Goal: Check status: Check status

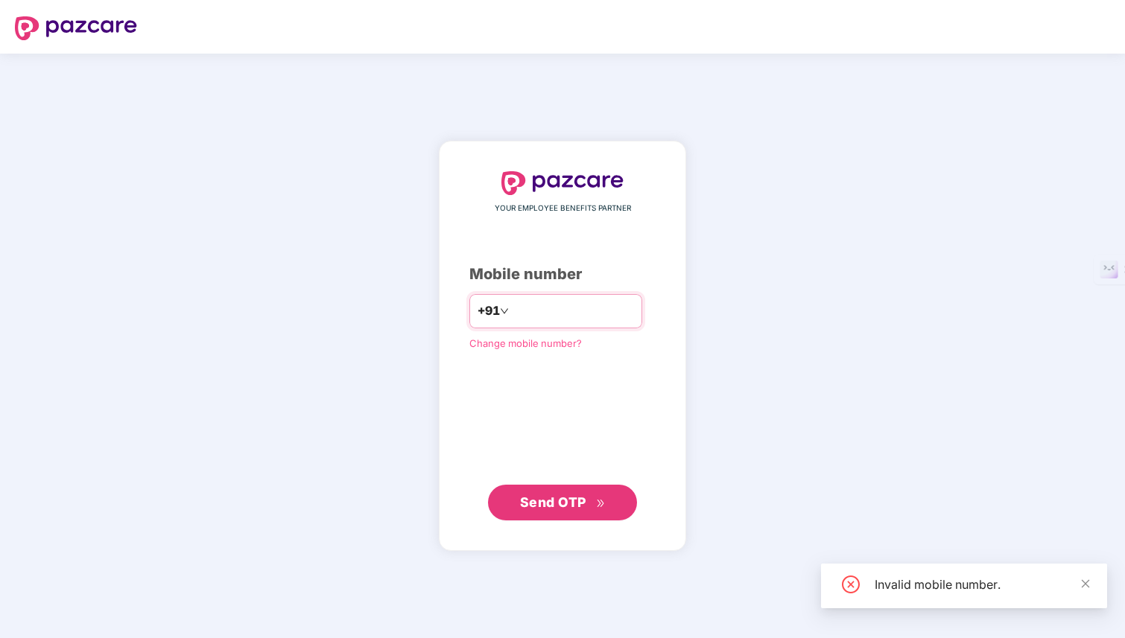
click at [513, 309] on input "*********" at bounding box center [573, 311] width 122 height 24
type input "**********"
click at [574, 497] on span "Send OTP" at bounding box center [553, 503] width 66 height 16
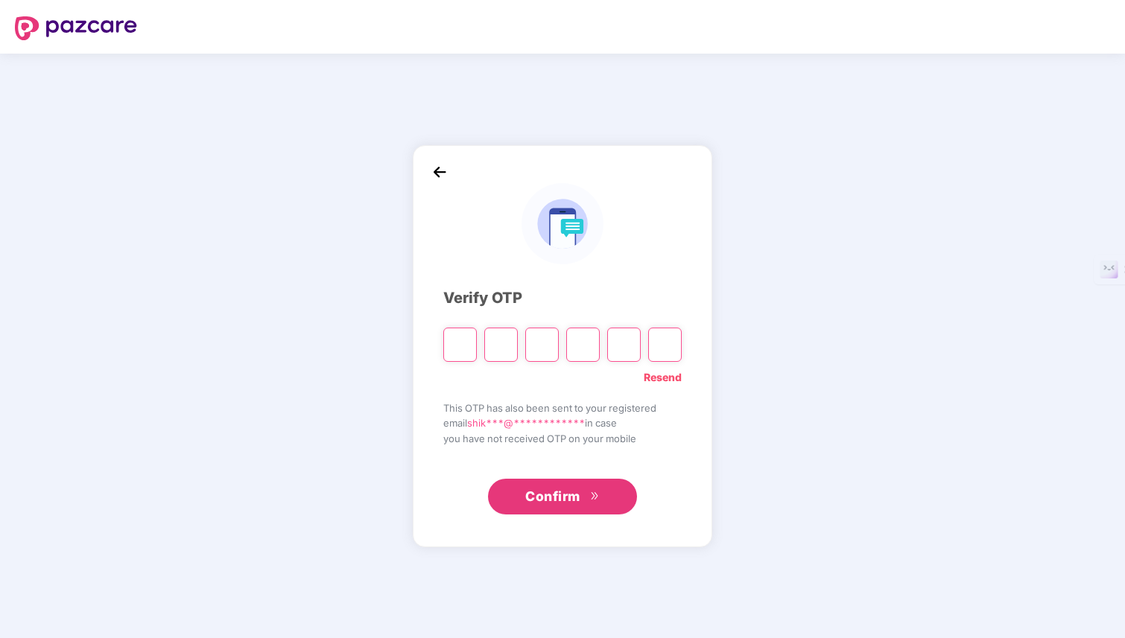
type input "*"
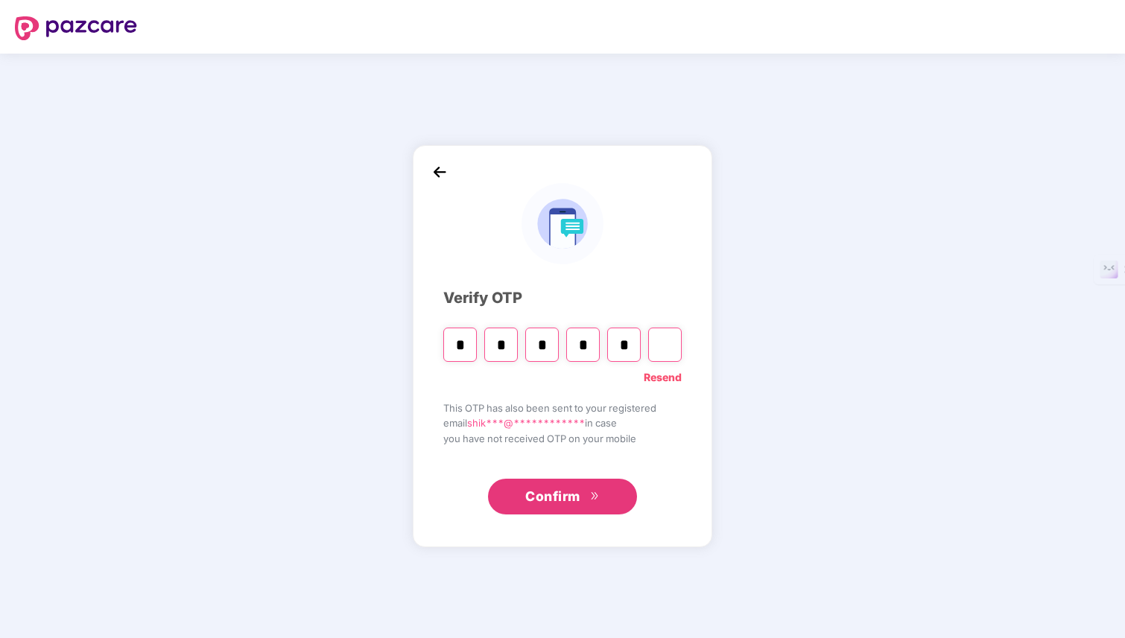
type input "*"
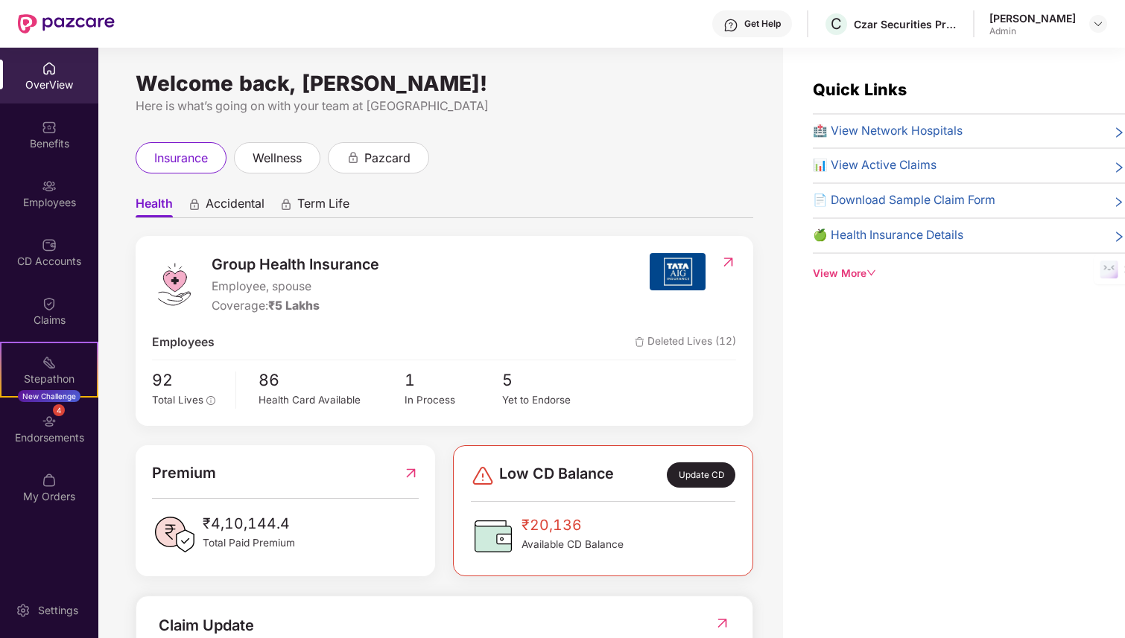
click at [252, 518] on span "₹4,10,144.4" at bounding box center [249, 524] width 92 height 23
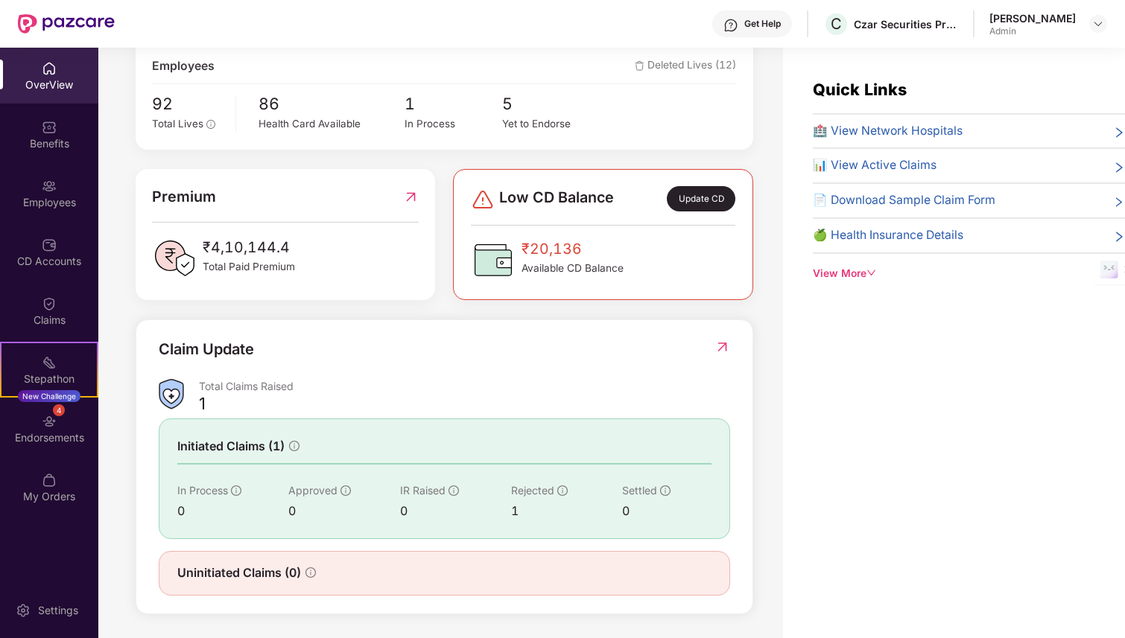
scroll to position [48, 0]
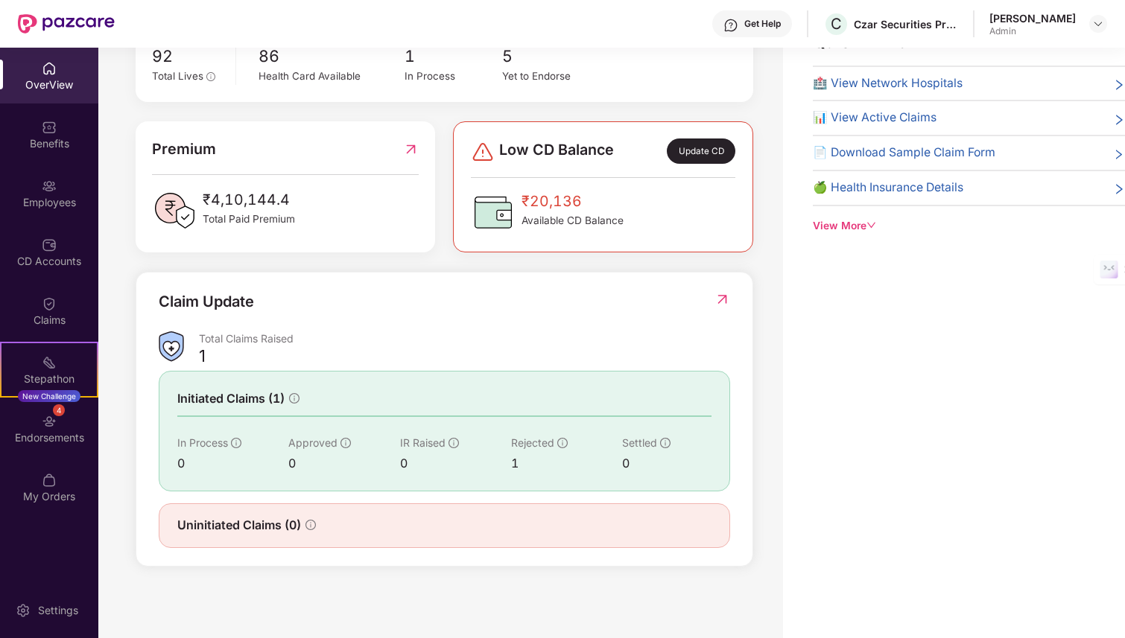
click at [204, 352] on div "1" at bounding box center [202, 356] width 7 height 21
click at [717, 295] on img at bounding box center [722, 299] width 16 height 15
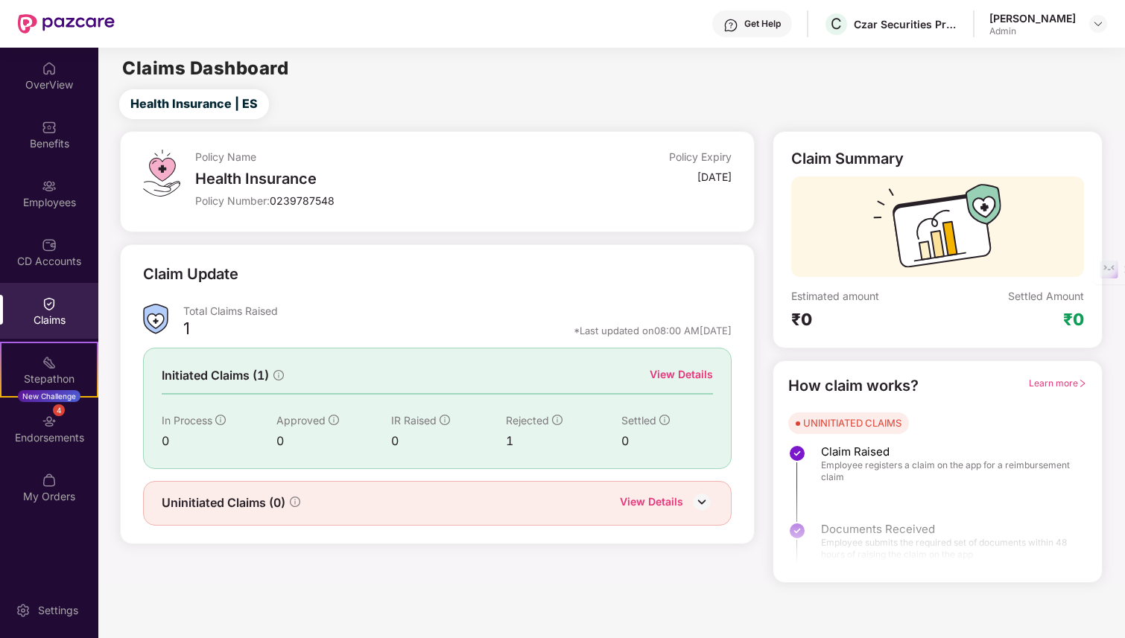
click at [673, 372] on div "View Details" at bounding box center [681, 375] width 63 height 16
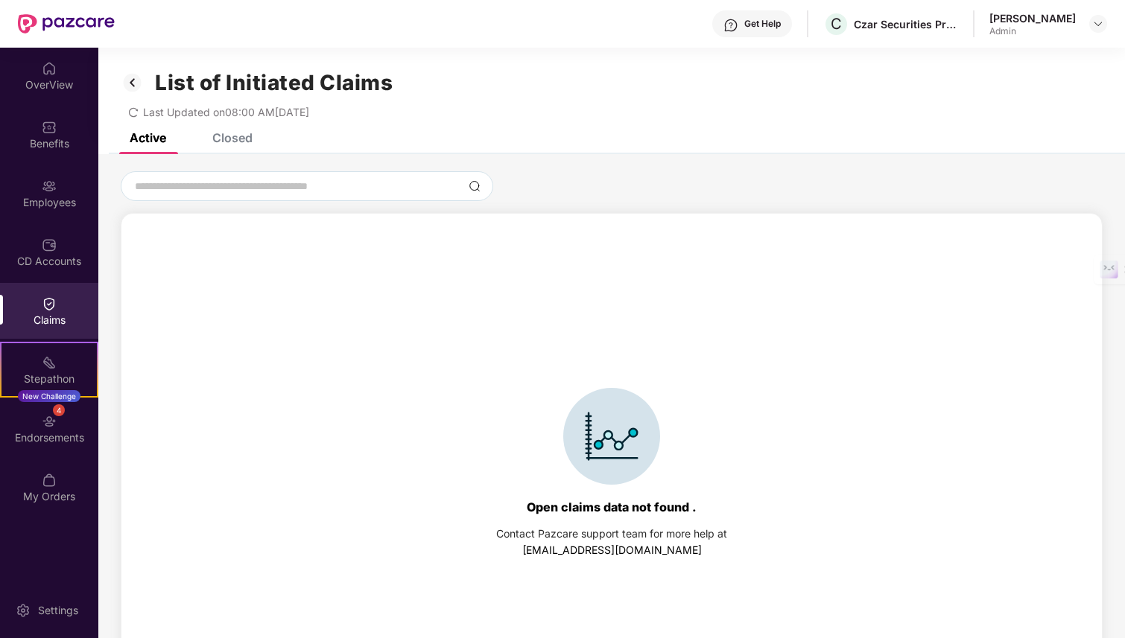
click at [250, 133] on div "Closed" at bounding box center [232, 137] width 40 height 15
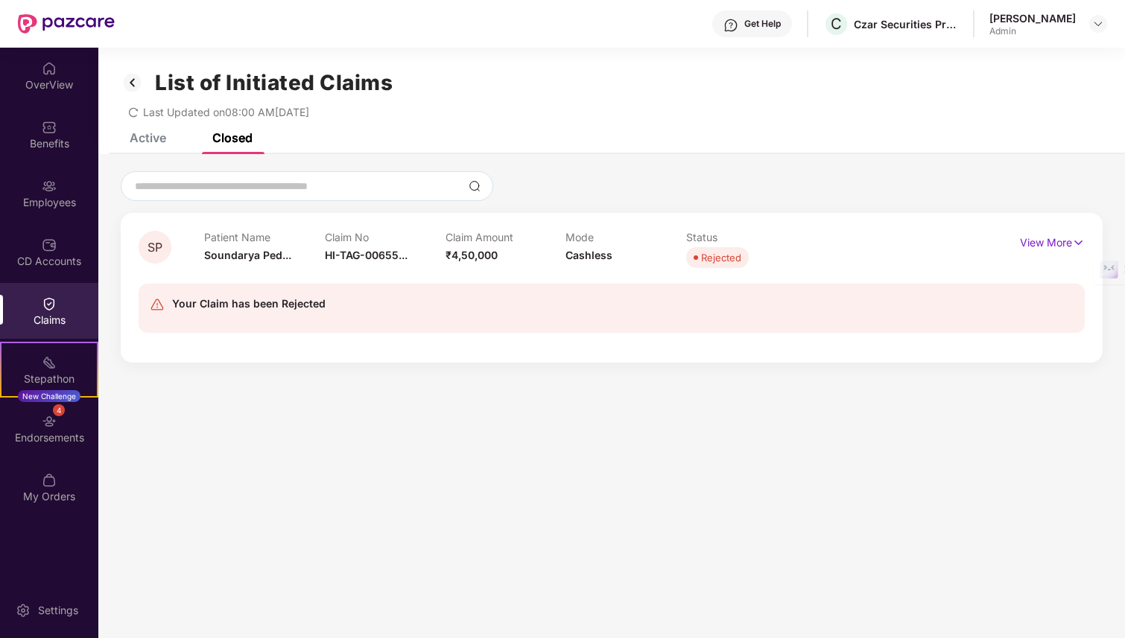
click at [273, 305] on div "Your Claim has been Rejected" at bounding box center [248, 304] width 153 height 18
click at [1059, 244] on p "View More" at bounding box center [1052, 241] width 65 height 20
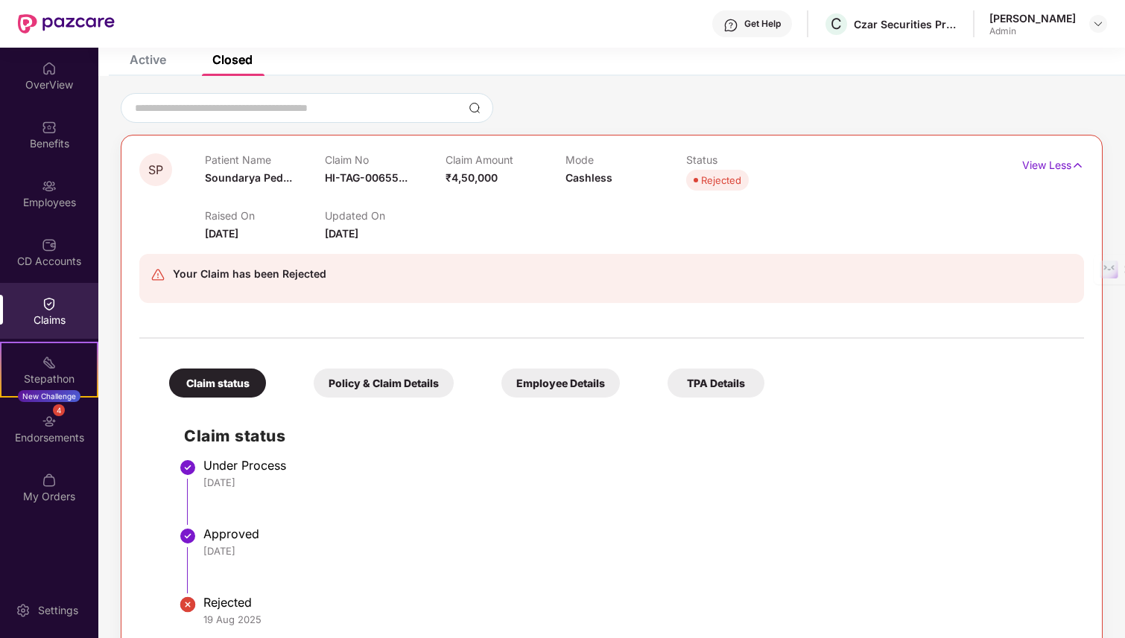
scroll to position [110, 0]
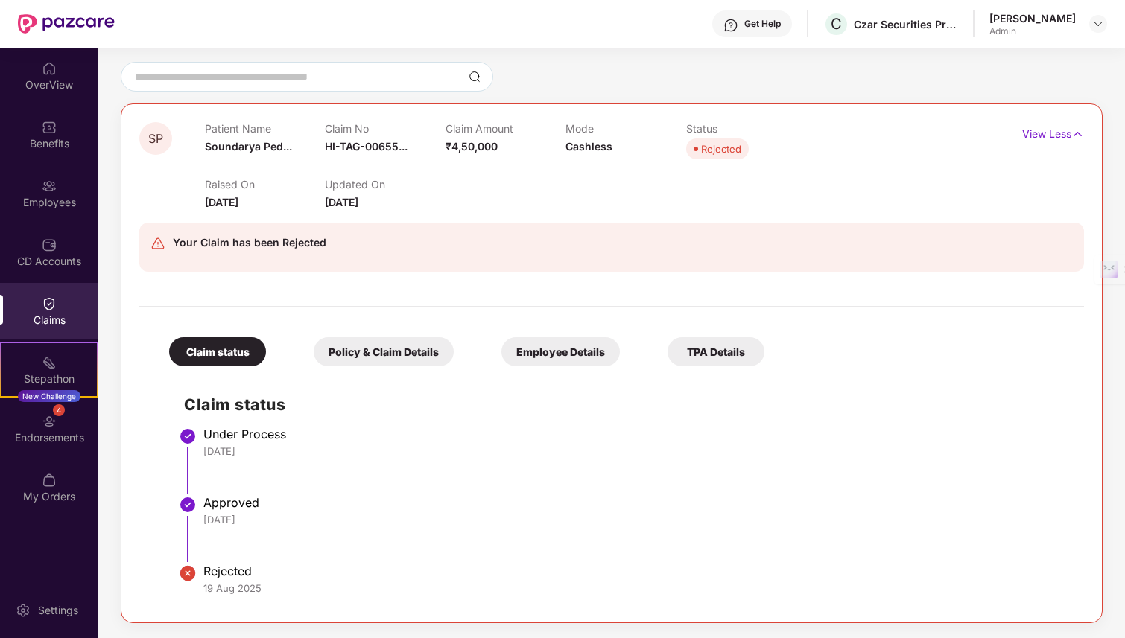
click at [380, 350] on div "Policy & Claim Details" at bounding box center [384, 351] width 140 height 29
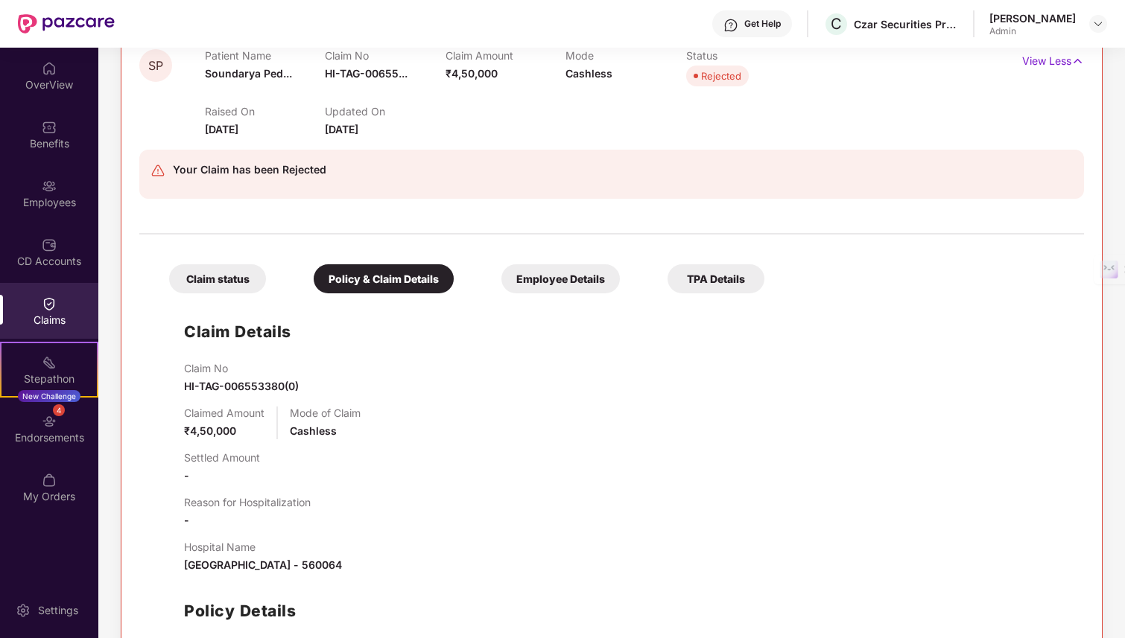
scroll to position [158, 0]
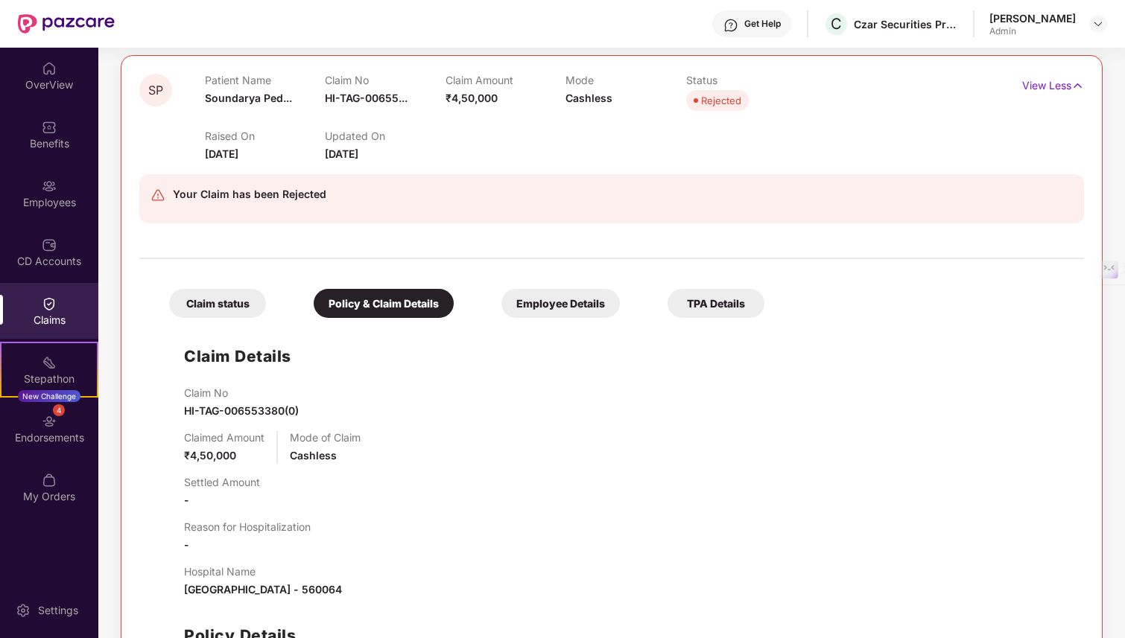
click at [557, 298] on div "Employee Details" at bounding box center [560, 303] width 118 height 29
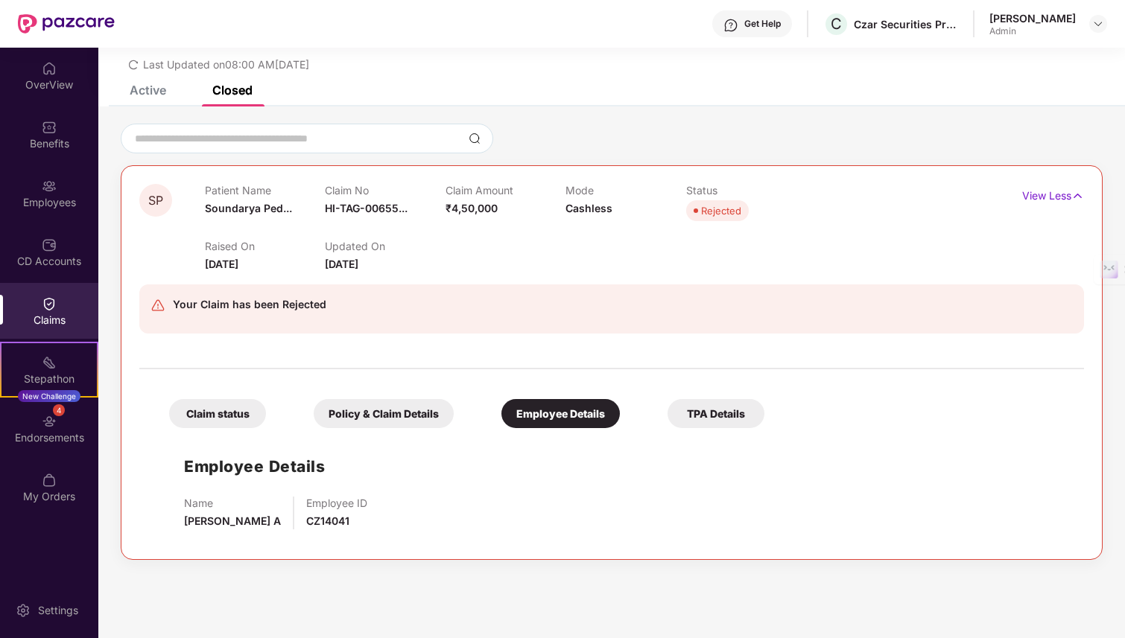
scroll to position [1, 0]
click at [717, 414] on div "TPA Details" at bounding box center [716, 413] width 97 height 29
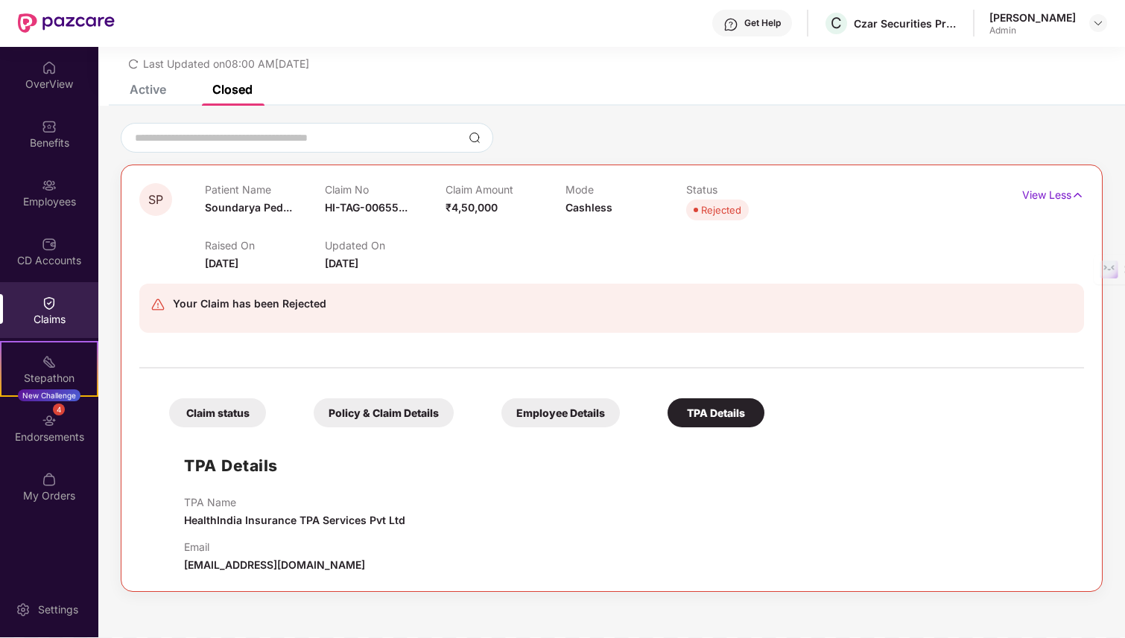
scroll to position [3, 0]
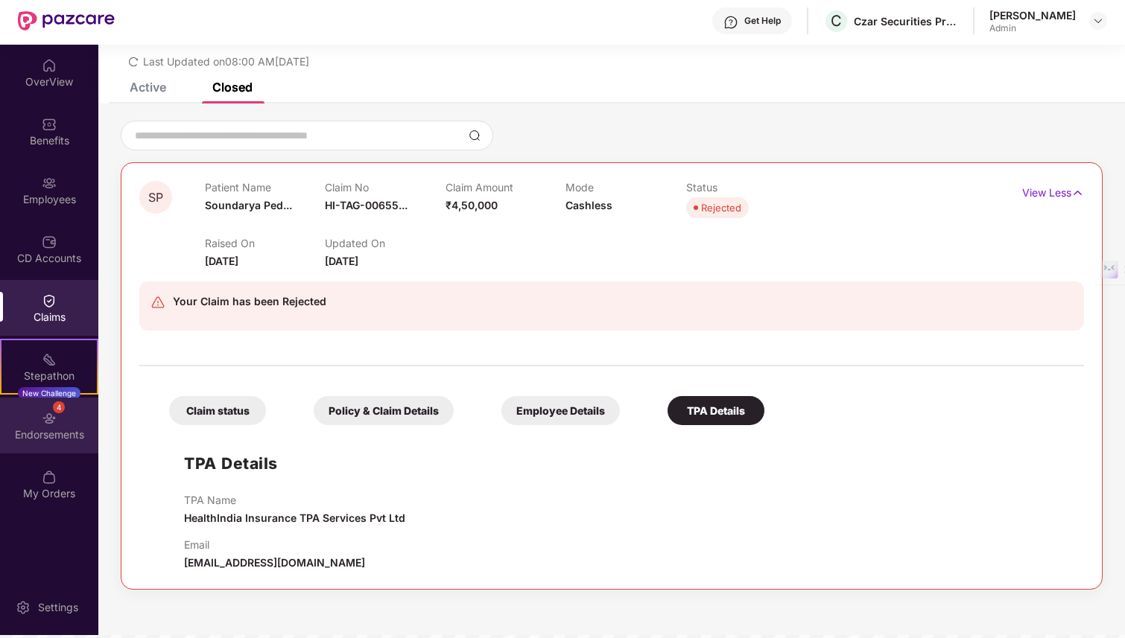
click at [68, 416] on div "4 Endorsements" at bounding box center [49, 426] width 98 height 56
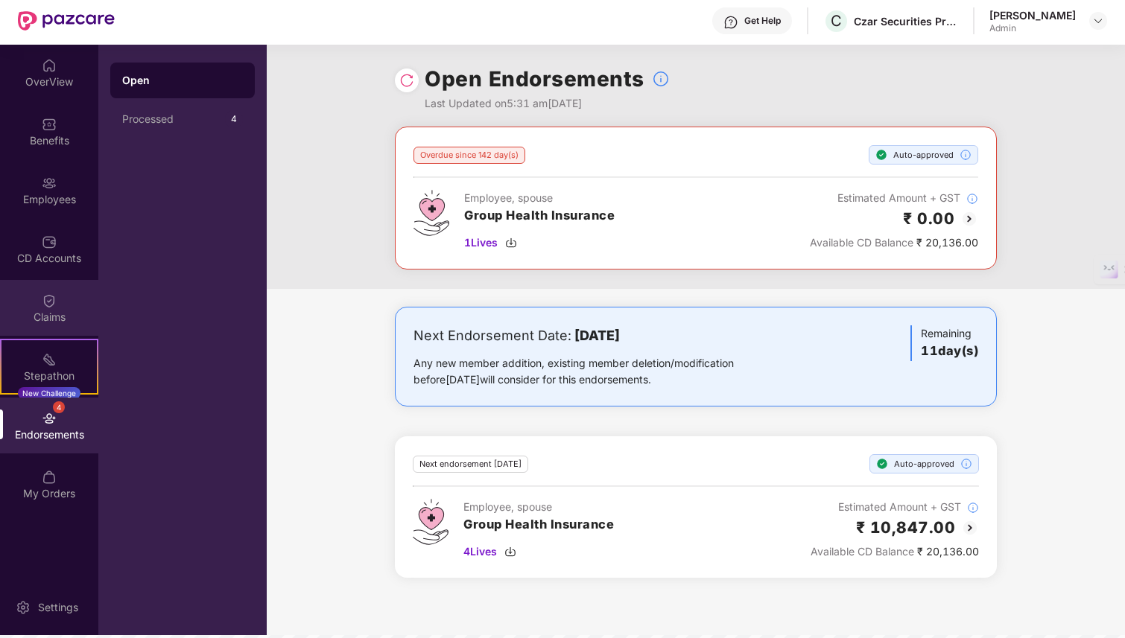
click at [63, 320] on div "Claims" at bounding box center [49, 317] width 98 height 15
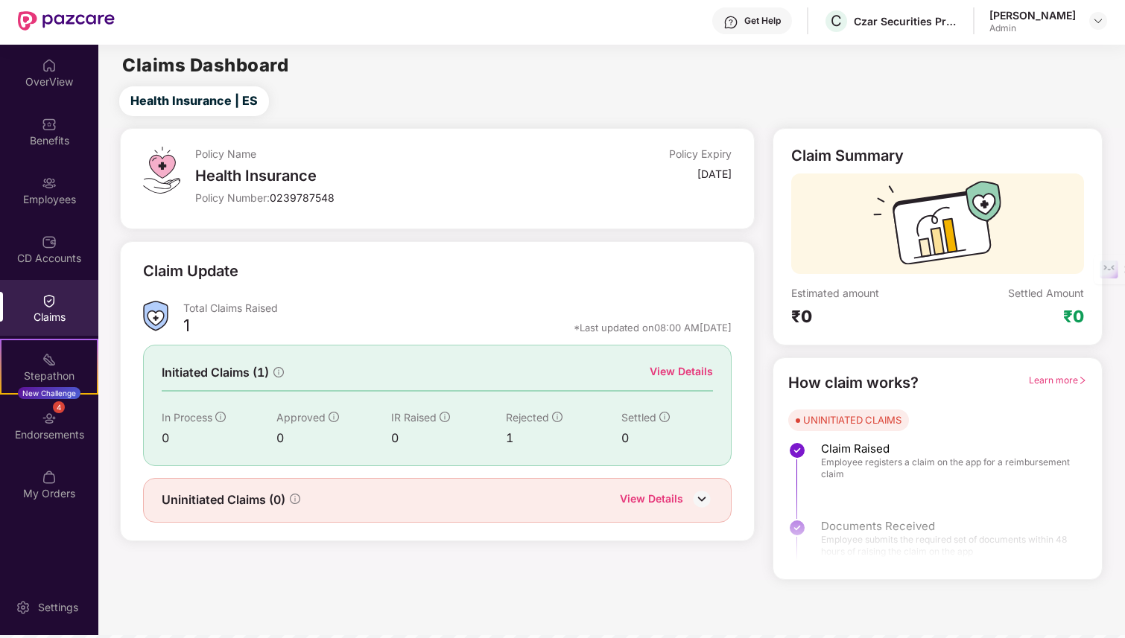
click at [681, 367] on div "View Details" at bounding box center [681, 372] width 63 height 16
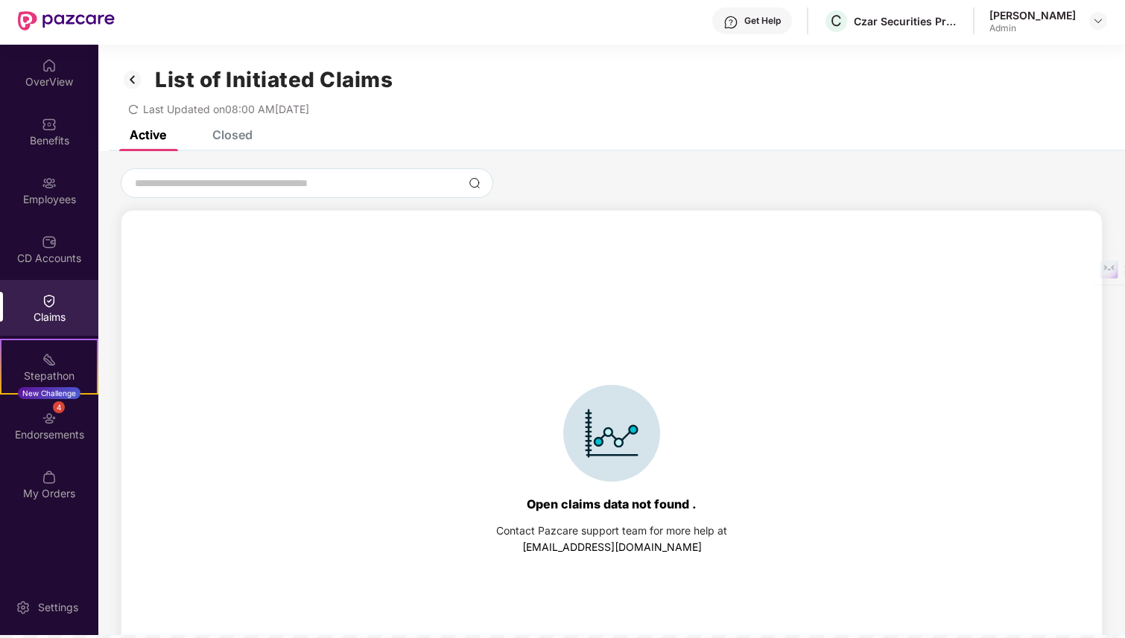
click at [231, 142] on div "Closed" at bounding box center [232, 134] width 40 height 15
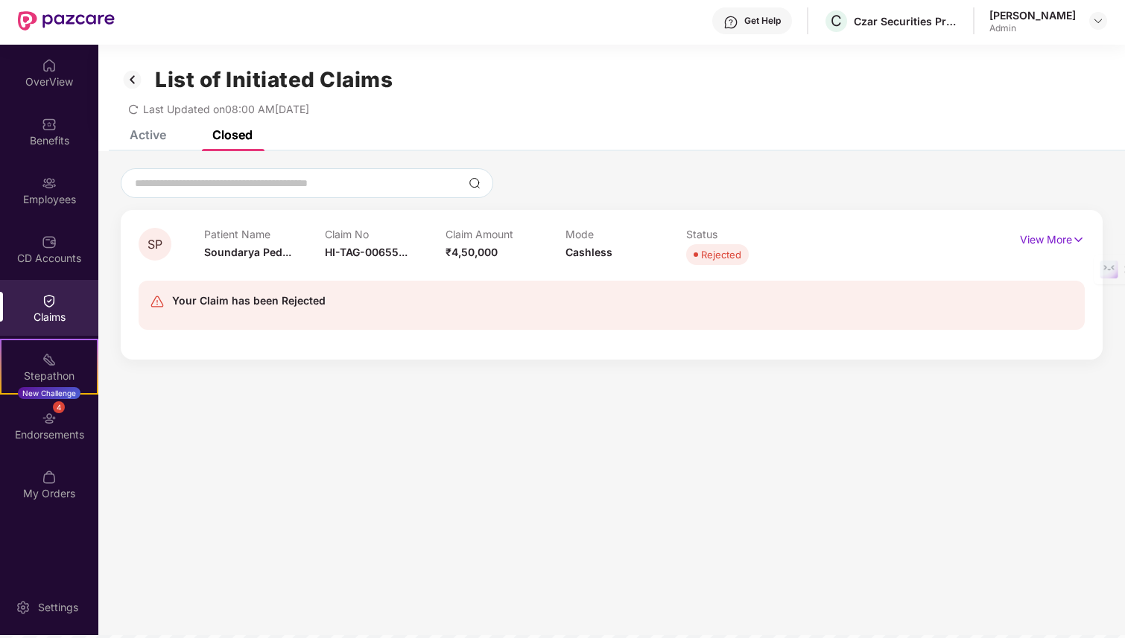
click at [272, 297] on div "Your Claim has been Rejected" at bounding box center [248, 301] width 153 height 18
click at [1062, 241] on p "View More" at bounding box center [1052, 238] width 65 height 20
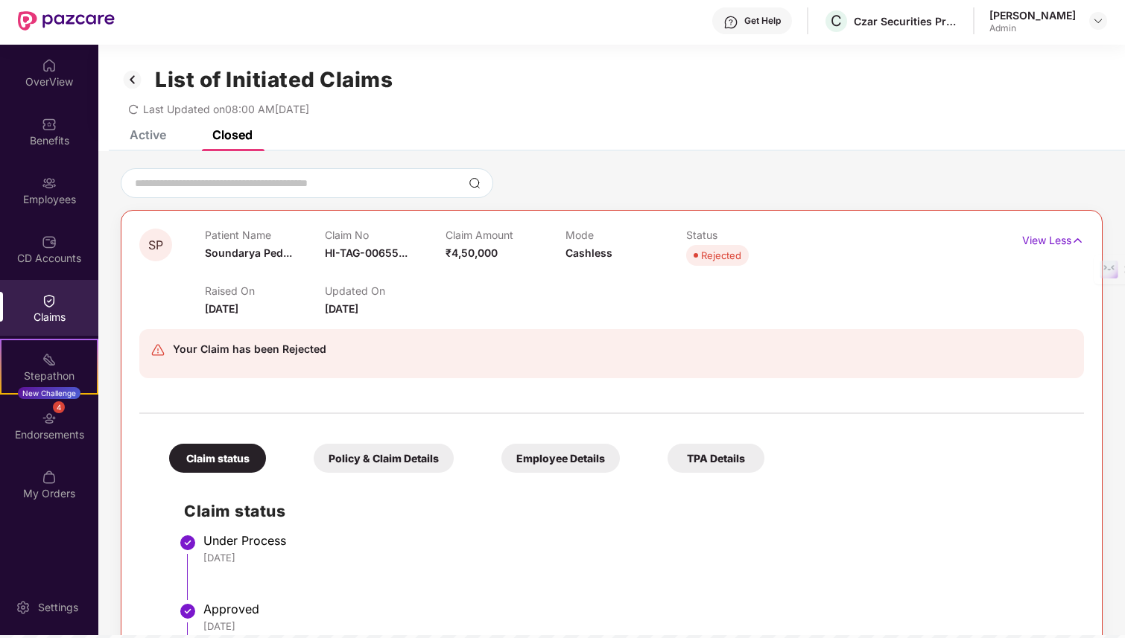
scroll to position [110, 0]
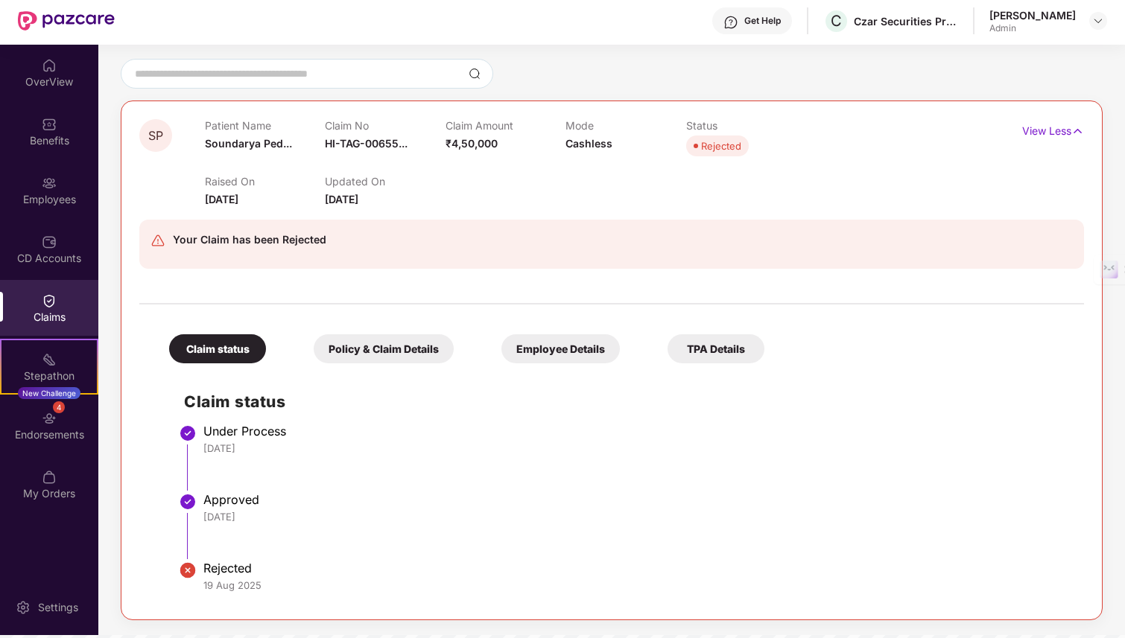
click at [399, 358] on div "Policy & Claim Details" at bounding box center [384, 348] width 140 height 29
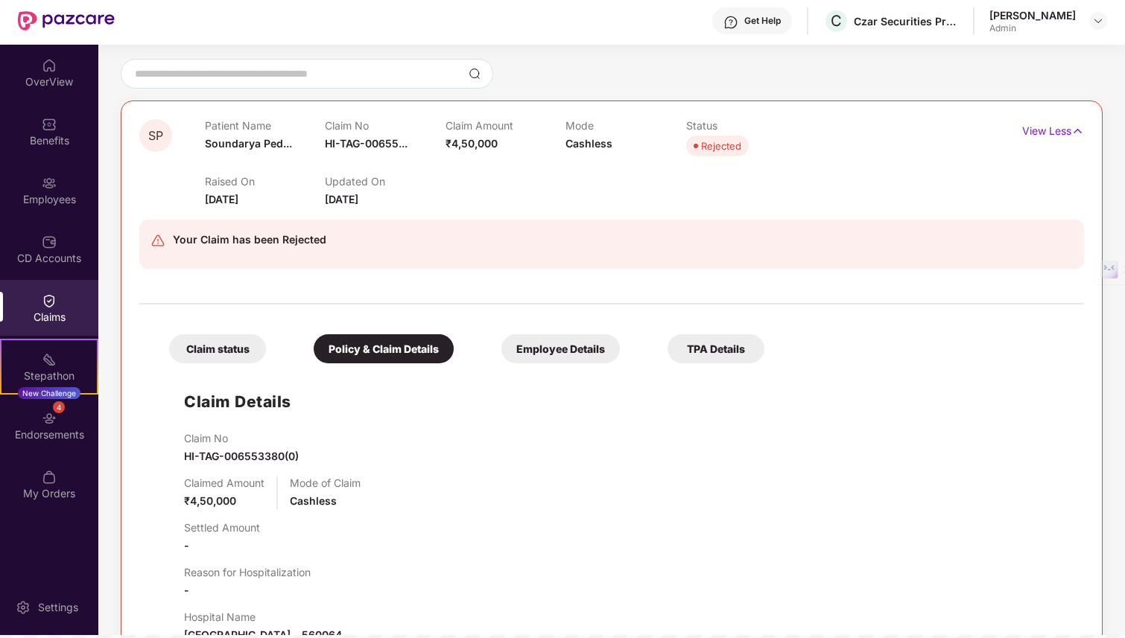
click at [220, 457] on span "HI-TAG-006553380(0)" at bounding box center [241, 456] width 115 height 13
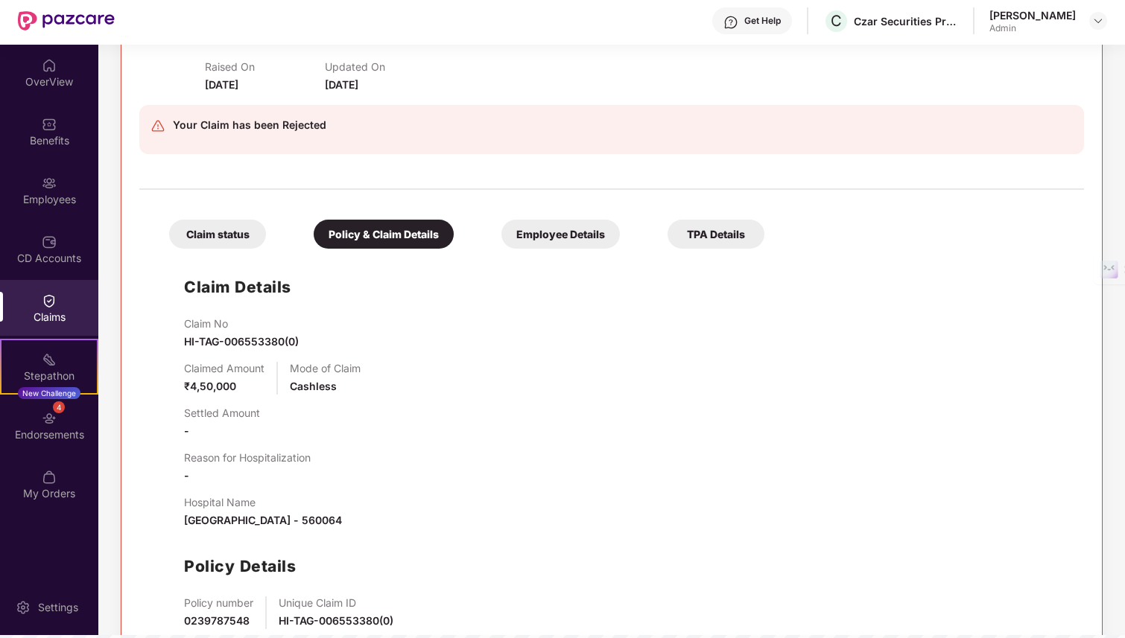
scroll to position [198, 0]
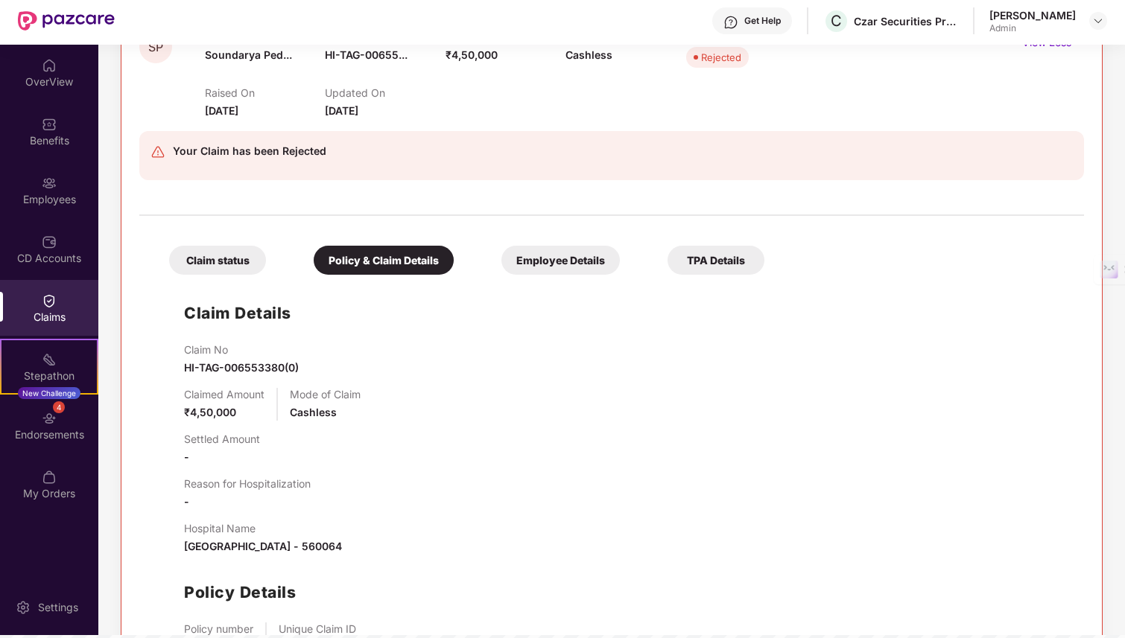
click at [538, 259] on div "Employee Details" at bounding box center [560, 260] width 118 height 29
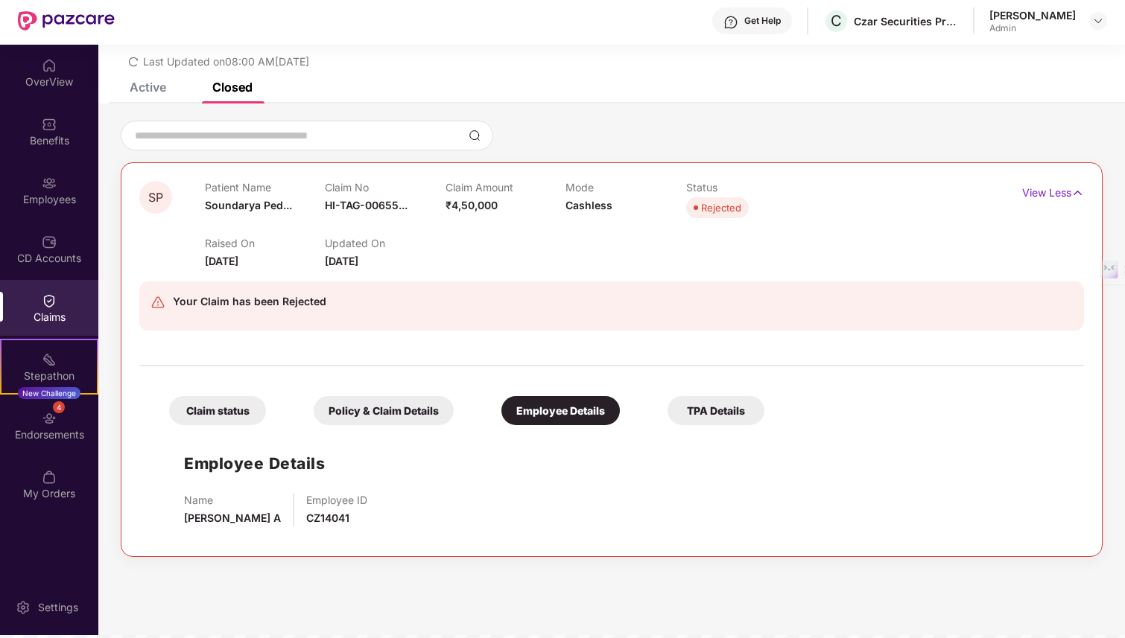
click at [703, 405] on div "TPA Details" at bounding box center [716, 410] width 97 height 29
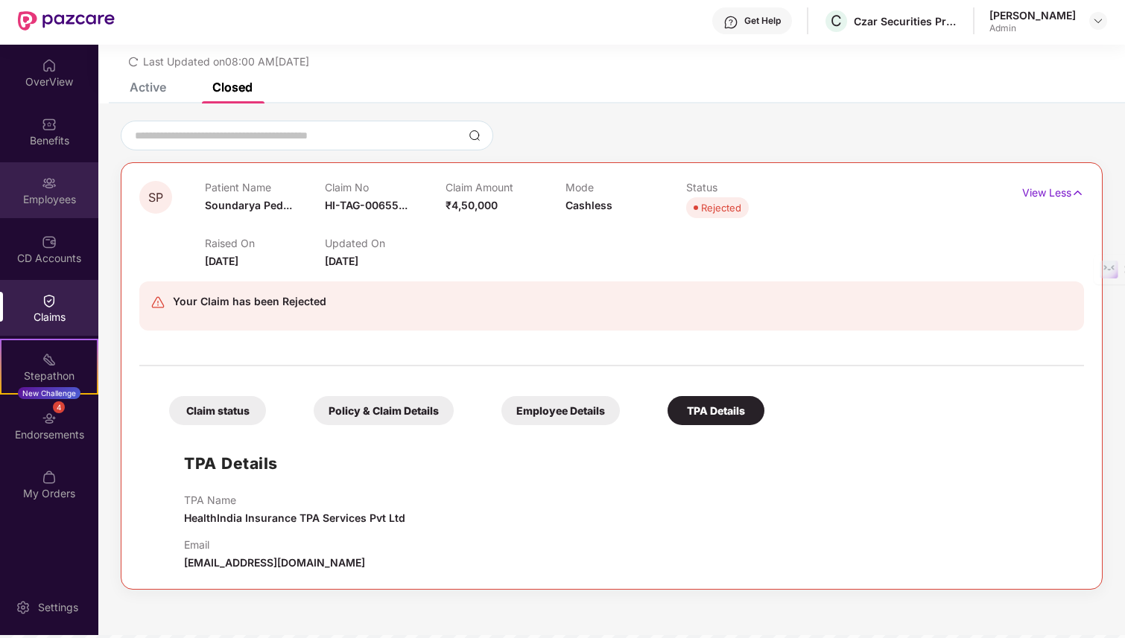
click at [82, 206] on div "Employees" at bounding box center [49, 190] width 98 height 56
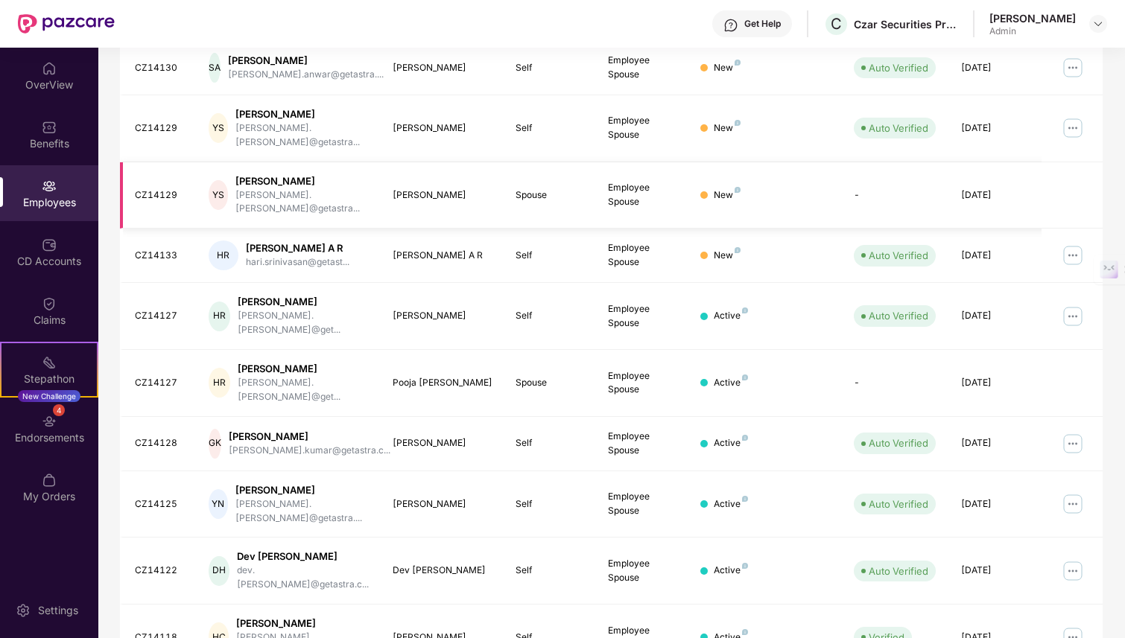
scroll to position [0, 0]
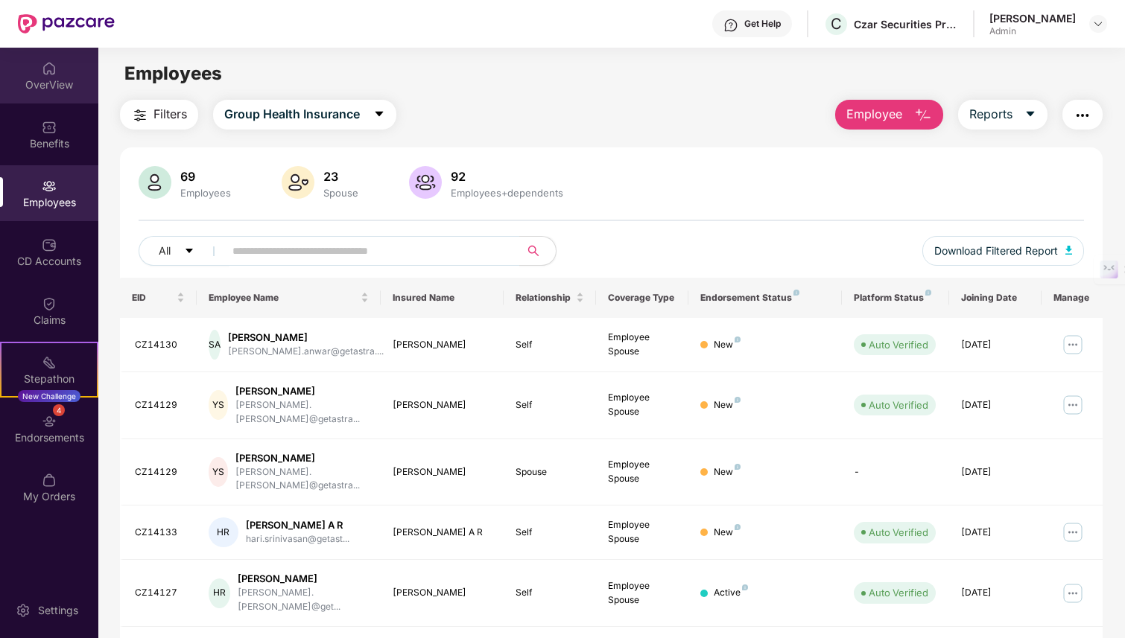
click at [66, 83] on div "OverView" at bounding box center [49, 84] width 98 height 15
